Goal: Task Accomplishment & Management: Use online tool/utility

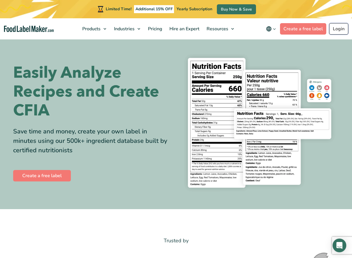
drag, startPoint x: 0, startPoint y: 0, endPoint x: 338, endPoint y: 27, distance: 339.0
click at [338, 27] on link "Login" at bounding box center [338, 28] width 19 height 11
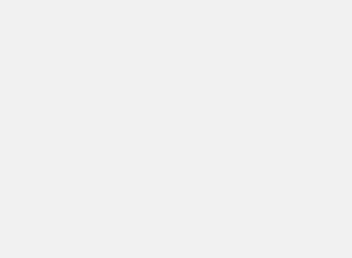
click at [266, 52] on div at bounding box center [176, 129] width 352 height 258
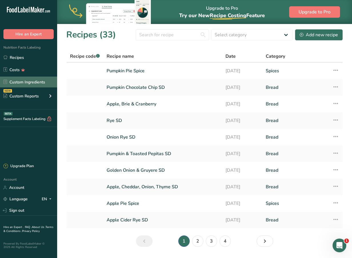
click at [39, 79] on link "Custom Ingredients" at bounding box center [28, 82] width 57 height 11
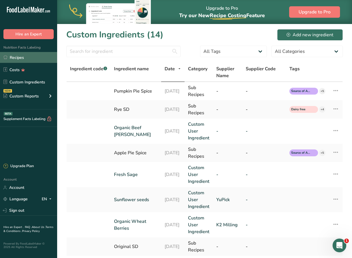
click at [38, 60] on link "Recipes" at bounding box center [28, 57] width 57 height 11
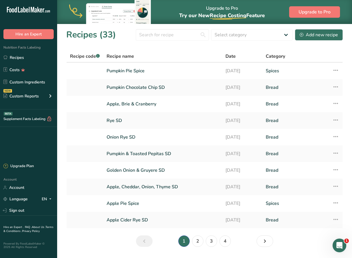
scroll to position [16, 0]
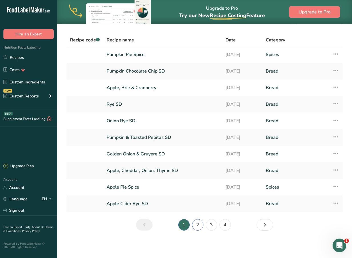
click at [201, 227] on link "2" at bounding box center [197, 224] width 11 height 11
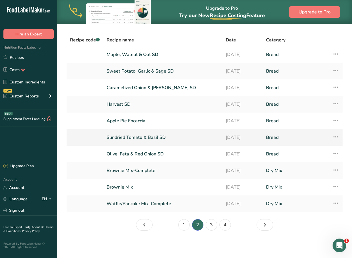
click at [177, 138] on link "Sundried Tomato & Basil SD" at bounding box center [163, 137] width 112 height 12
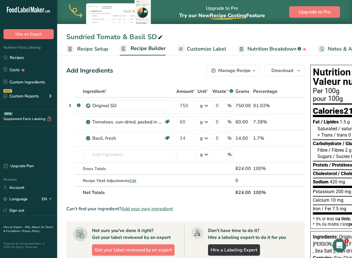
click at [170, 211] on span "Add your own ingredient" at bounding box center [147, 208] width 52 height 7
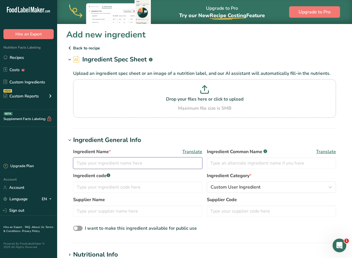
click at [166, 165] on input "text" at bounding box center [137, 162] width 129 height 11
type input "Sundried Tomatoes"
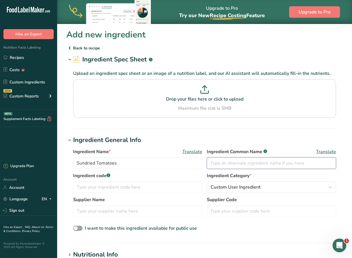
click at [237, 163] on input "text" at bounding box center [271, 162] width 129 height 11
type input "Sundried Tomatoes"
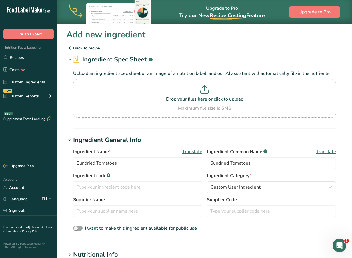
click at [197, 149] on span "Translate" at bounding box center [192, 151] width 20 height 7
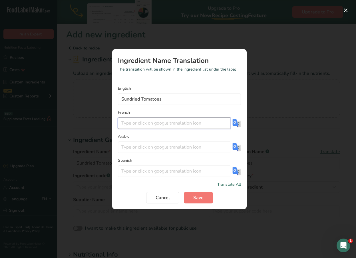
click at [190, 127] on input "Translation Modal" at bounding box center [174, 122] width 113 height 11
paste input "tomates séchées"
type input "tomates séchées"
click at [198, 198] on span "Save" at bounding box center [198, 197] width 10 height 7
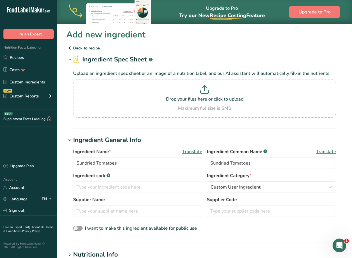
click at [320, 154] on span "Translate" at bounding box center [326, 151] width 20 height 7
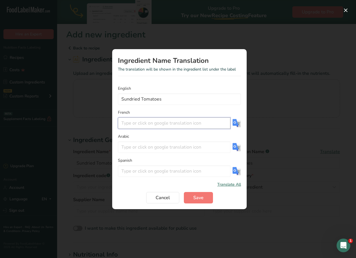
click at [199, 122] on input "Translation Modal" at bounding box center [174, 122] width 113 height 11
paste input "tomates séchées"
type input "tomates séchées"
click at [205, 201] on button "Save" at bounding box center [198, 197] width 29 height 11
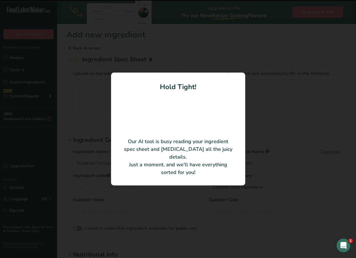
type input "Sun Dried Tomatoes"
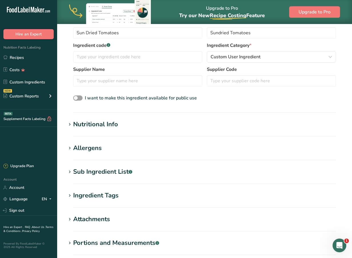
scroll to position [103, 0]
click at [100, 124] on div "Nutritional Info" at bounding box center [95, 123] width 45 height 9
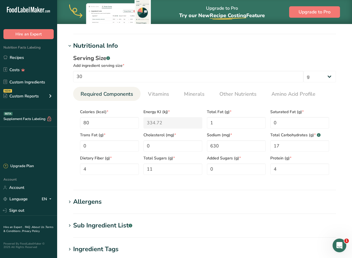
scroll to position [301, 0]
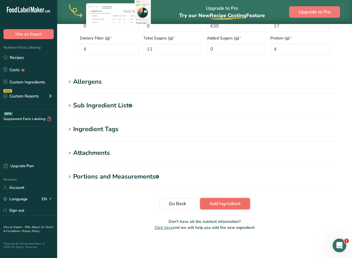
click at [232, 206] on span "Add ingredient" at bounding box center [224, 203] width 31 height 7
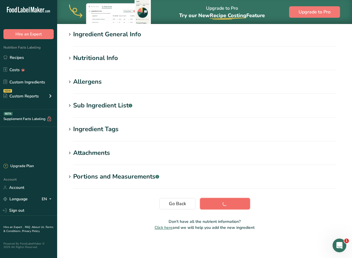
scroll to position [49, 0]
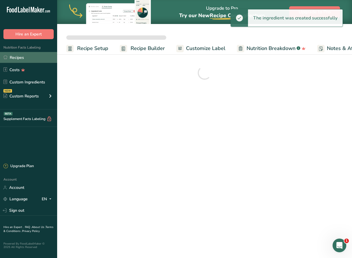
click at [20, 58] on link "Recipes" at bounding box center [28, 57] width 57 height 11
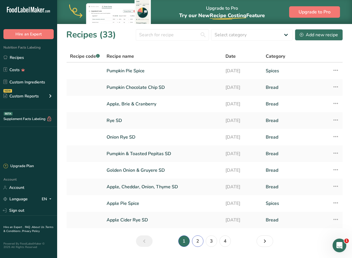
click at [199, 240] on link "2" at bounding box center [197, 240] width 11 height 11
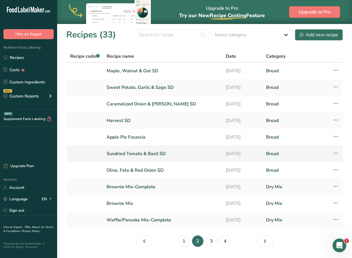
click at [171, 154] on link "Sundried Tomato & Basil SD" at bounding box center [163, 154] width 112 height 12
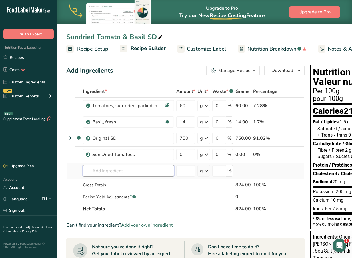
click at [162, 169] on input "text" at bounding box center [128, 170] width 91 height 11
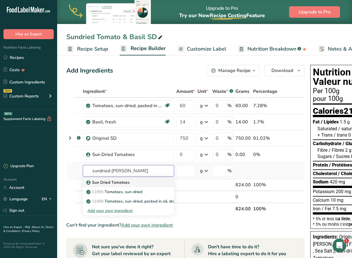
type input "sundried tom"
click at [157, 181] on div "Sun Dried Tomatoes" at bounding box center [123, 182] width 73 height 6
type input "Sun Dried Tomatoes"
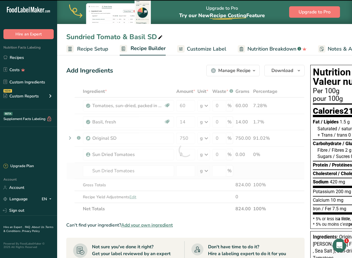
type input "0"
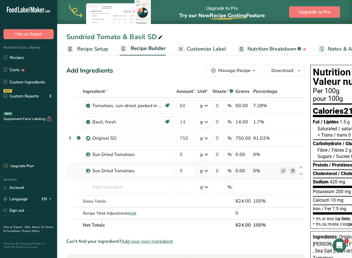
click at [293, 171] on icon at bounding box center [293, 171] width 4 height 6
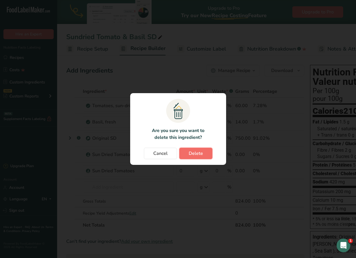
click at [209, 153] on button "Delete" at bounding box center [195, 153] width 33 height 11
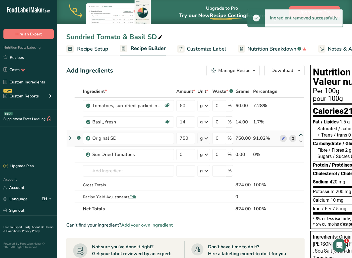
click at [299, 135] on icon at bounding box center [300, 135] width 7 height 4
type input "750"
type input "14"
click at [299, 119] on icon at bounding box center [300, 119] width 7 height 4
type input "750"
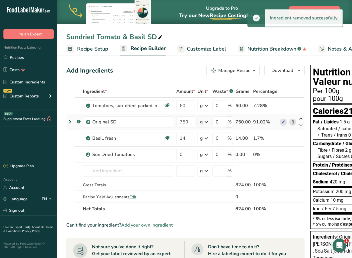
type input "60"
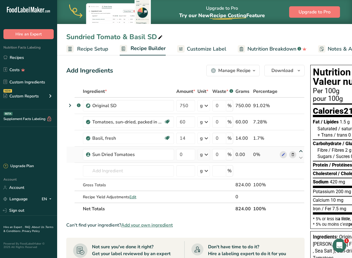
click at [298, 151] on icon at bounding box center [300, 151] width 7 height 4
type input "0"
type input "14"
click at [300, 133] on icon at bounding box center [300, 135] width 7 height 4
type input "0"
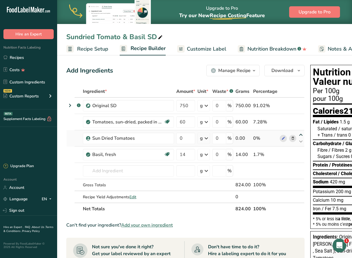
type input "60"
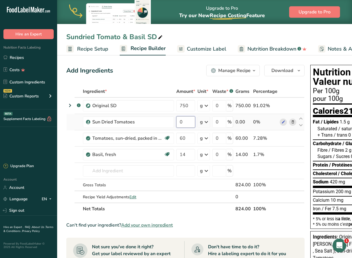
click at [185, 125] on input "0" at bounding box center [185, 121] width 19 height 11
type input "60"
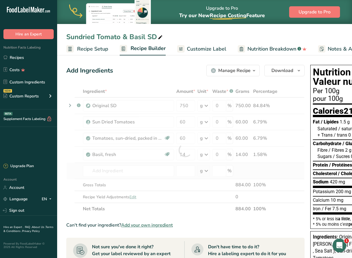
click at [286, 167] on div "Ingredient * Amount * Unit * Waste * .a-a{fill:#347362;}.b-a{fill:#fff;} Grams …" at bounding box center [185, 149] width 238 height 129
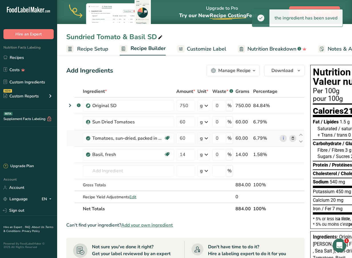
click at [294, 139] on span at bounding box center [292, 138] width 7 height 7
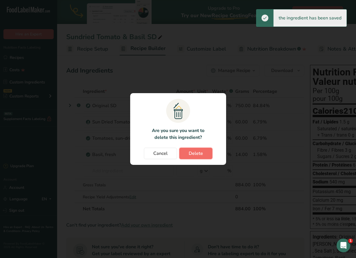
click at [208, 150] on button "Delete" at bounding box center [195, 153] width 33 height 11
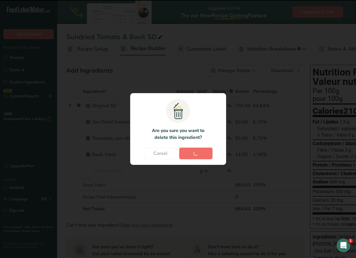
type input "14"
